Goal: Information Seeking & Learning: Learn about a topic

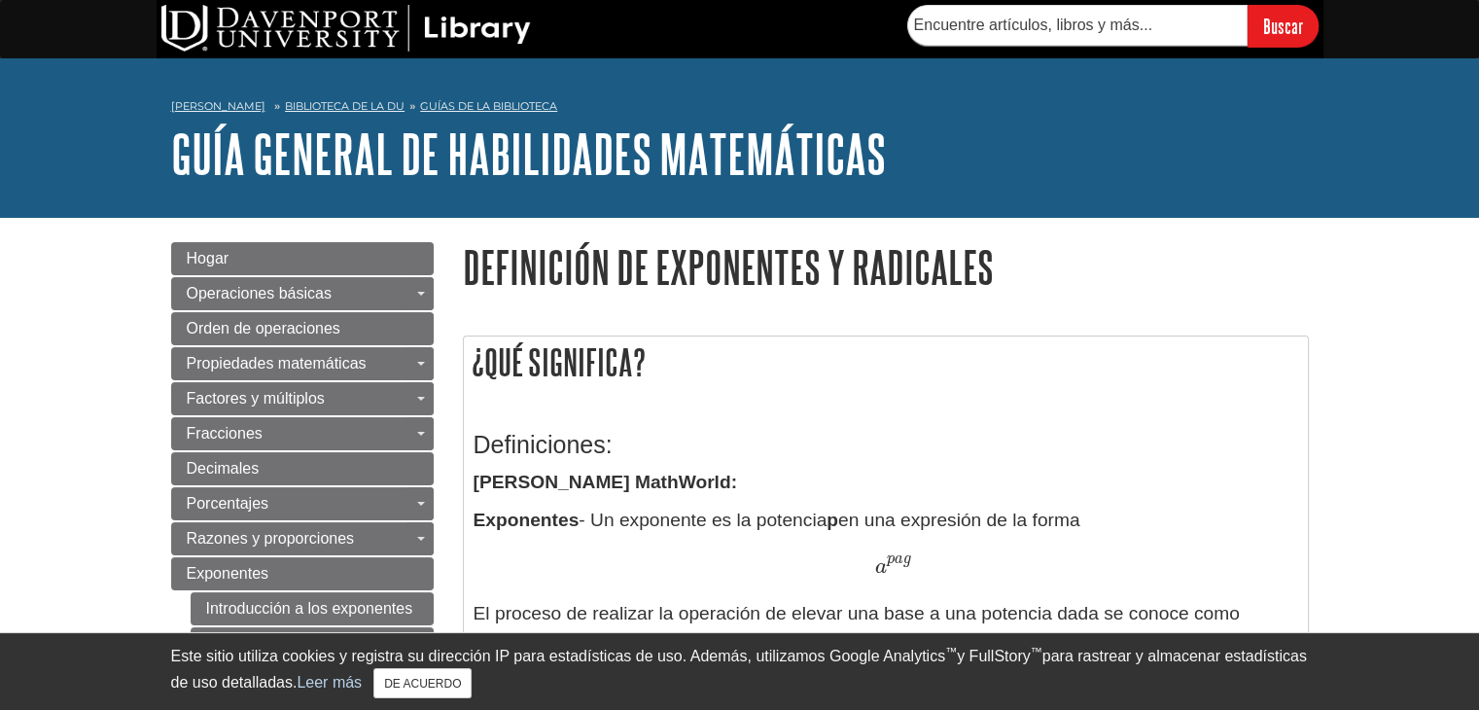
drag, startPoint x: 313, startPoint y: 71, endPoint x: 577, endPoint y: 320, distance: 362.4
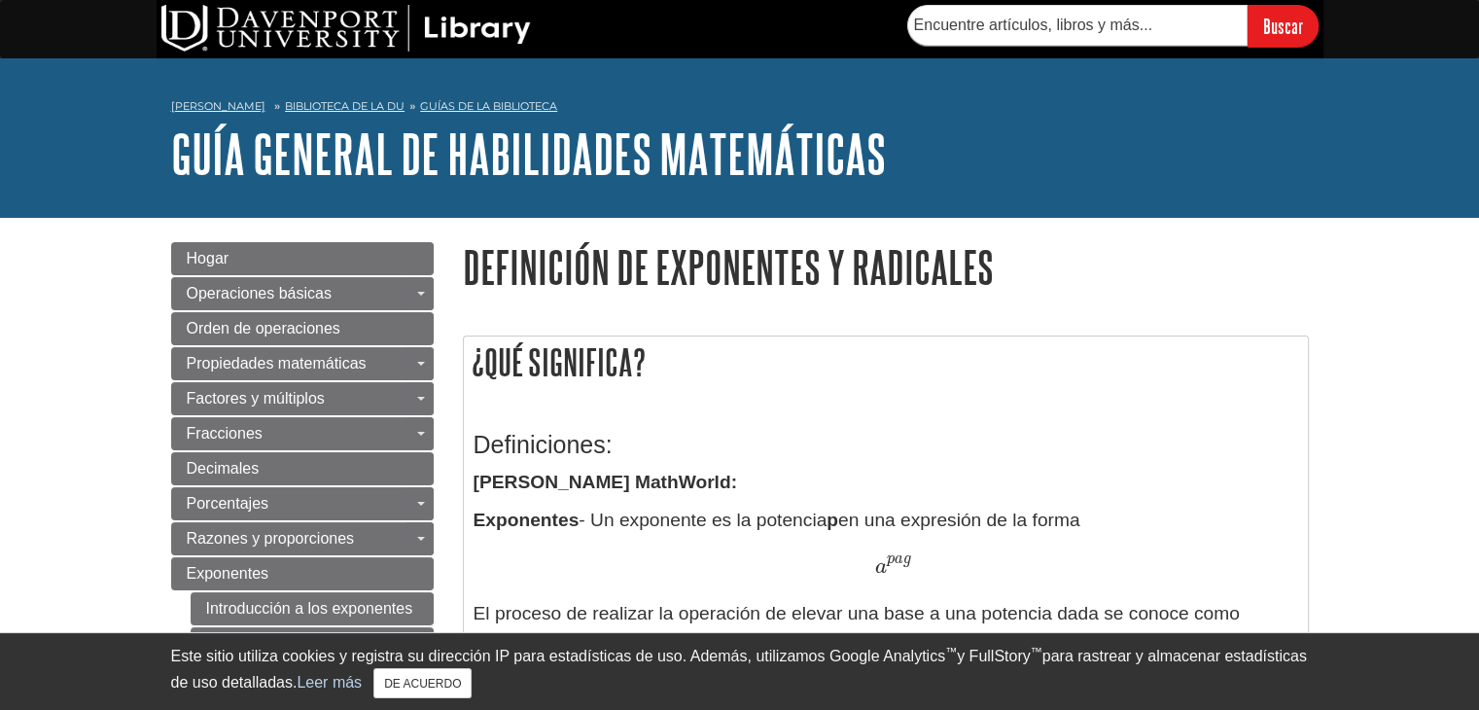
click at [562, 63] on div "Mi Davenport Biblioteca de la DU Guías de la biblioteca Guía general de habilid…" at bounding box center [739, 137] width 1479 height 159
drag, startPoint x: 457, startPoint y: 8, endPoint x: 21, endPoint y: 286, distance: 516.7
